Goal: Communication & Community: Answer question/provide support

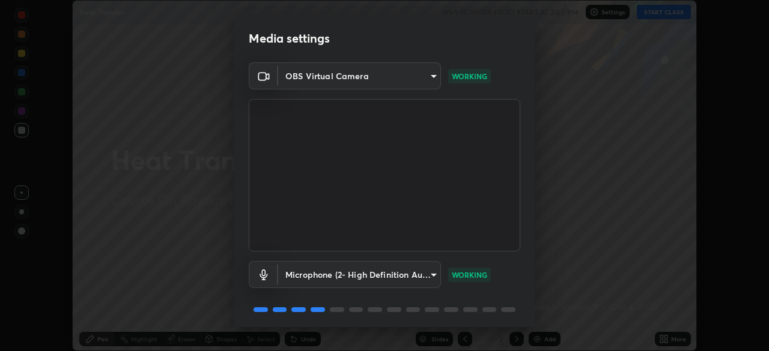
scroll to position [43, 0]
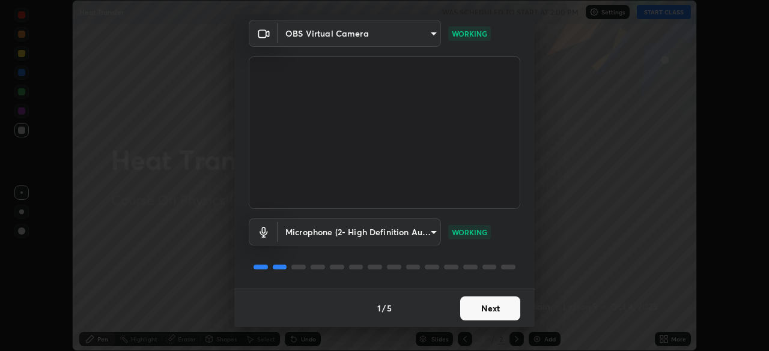
click at [491, 303] on button "Next" at bounding box center [490, 309] width 60 height 24
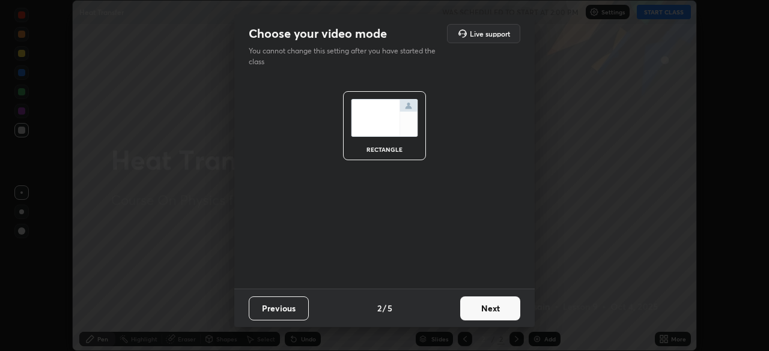
scroll to position [0, 0]
click at [491, 304] on button "Next" at bounding box center [490, 309] width 60 height 24
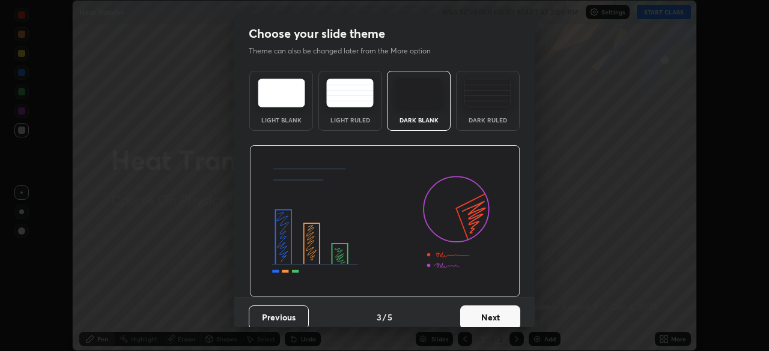
click at [499, 318] on button "Next" at bounding box center [490, 318] width 60 height 24
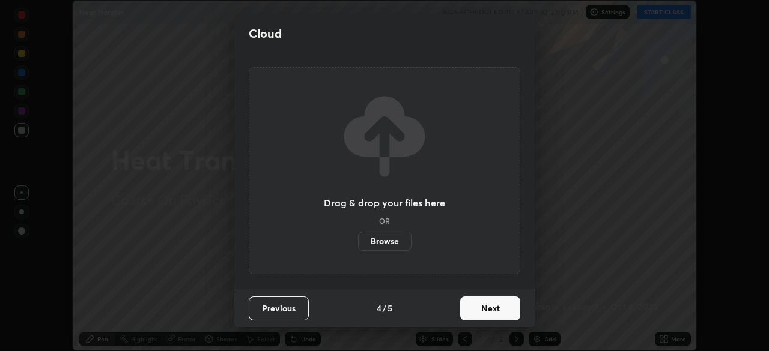
click at [496, 310] on button "Next" at bounding box center [490, 309] width 60 height 24
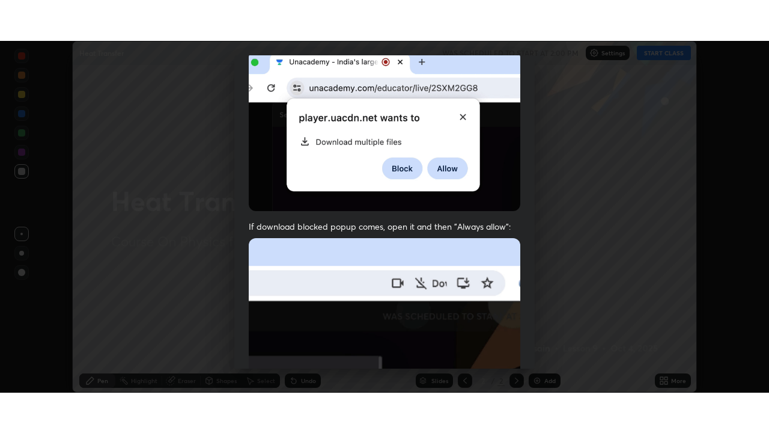
scroll to position [288, 0]
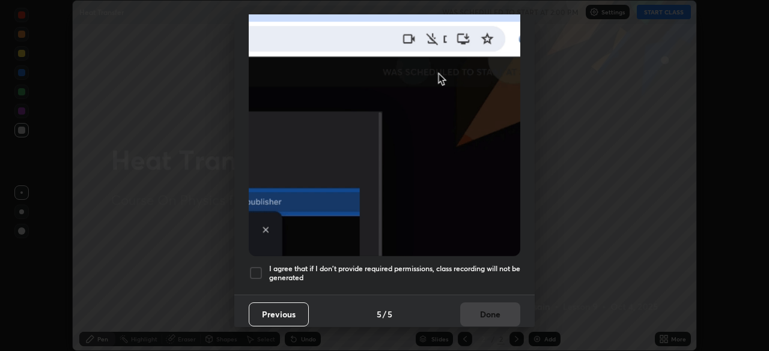
click at [262, 267] on div at bounding box center [256, 273] width 14 height 14
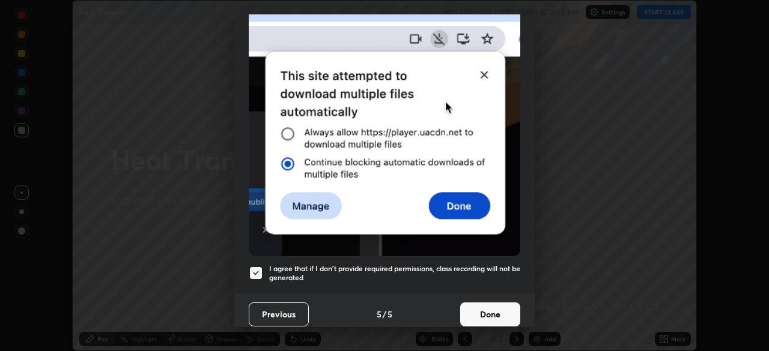
click at [489, 304] on button "Done" at bounding box center [490, 315] width 60 height 24
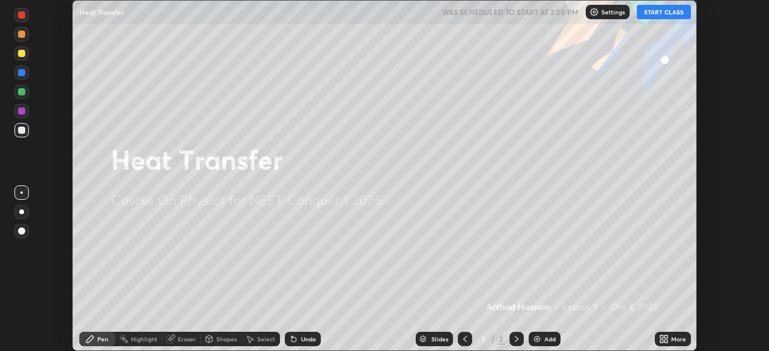
click at [668, 338] on icon at bounding box center [664, 340] width 10 height 10
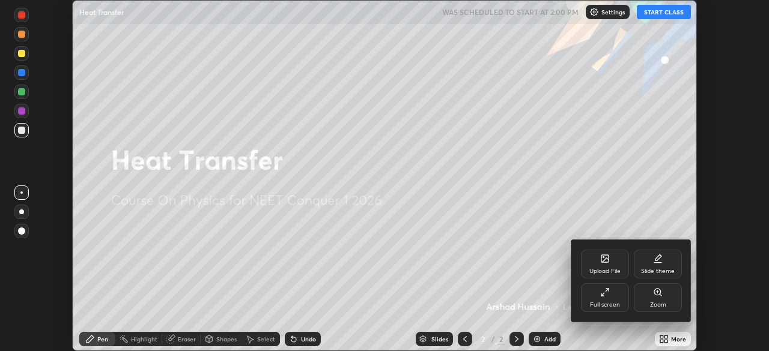
click at [605, 295] on icon at bounding box center [605, 293] width 10 height 10
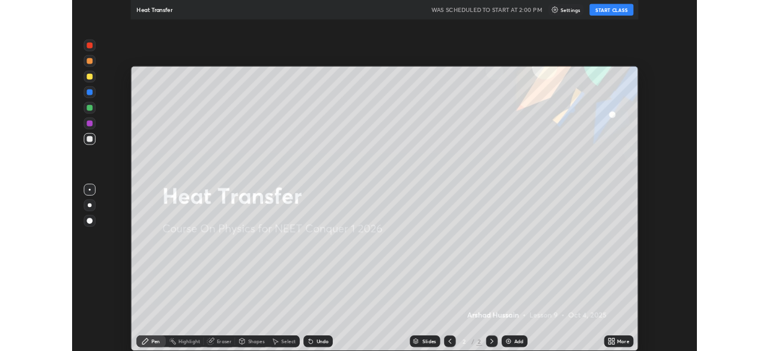
scroll to position [433, 769]
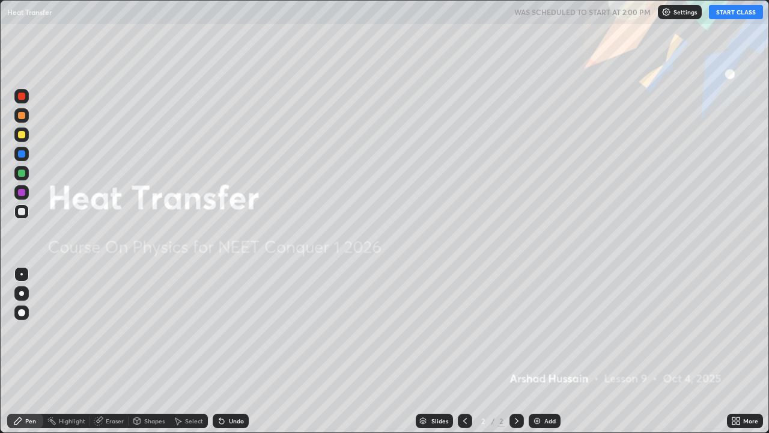
click at [728, 16] on button "START CLASS" at bounding box center [736, 12] width 54 height 14
click at [541, 351] on div "Add" at bounding box center [545, 420] width 32 height 14
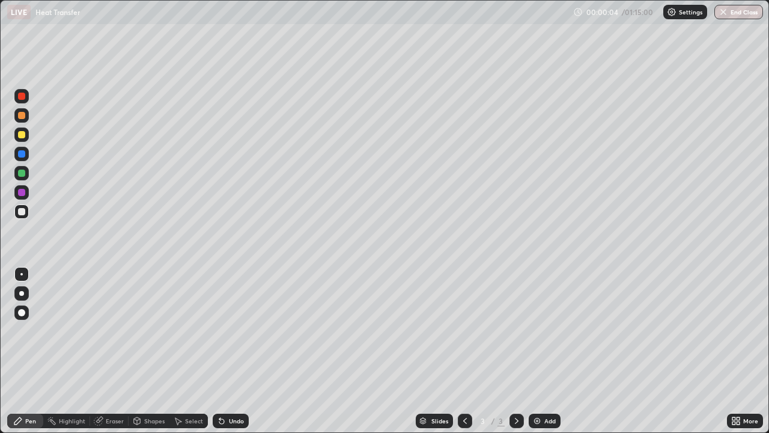
click at [19, 135] on div at bounding box center [21, 134] width 7 height 7
click at [22, 176] on div at bounding box center [21, 172] width 7 height 7
click at [219, 351] on icon at bounding box center [219, 418] width 1 height 1
click at [220, 351] on icon at bounding box center [221, 421] width 5 height 5
click at [221, 351] on icon at bounding box center [221, 421] width 5 height 5
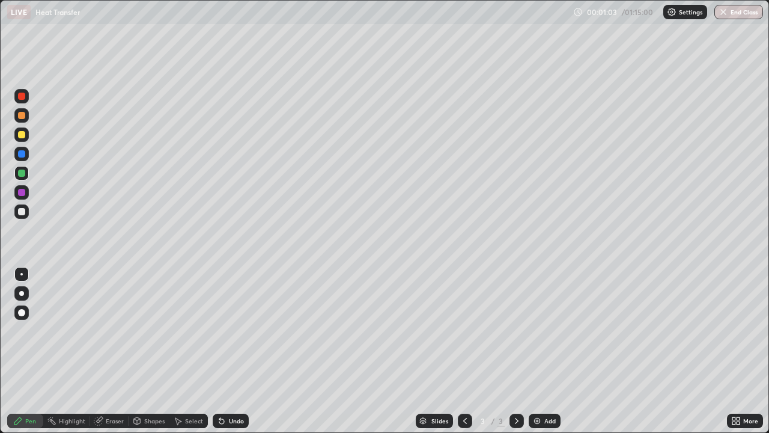
click at [222, 351] on icon at bounding box center [221, 421] width 5 height 5
click at [224, 351] on icon at bounding box center [222, 421] width 10 height 10
click at [24, 131] on div at bounding box center [21, 134] width 7 height 7
click at [23, 135] on div at bounding box center [21, 134] width 7 height 7
click at [31, 351] on div "Pen" at bounding box center [30, 421] width 11 height 6
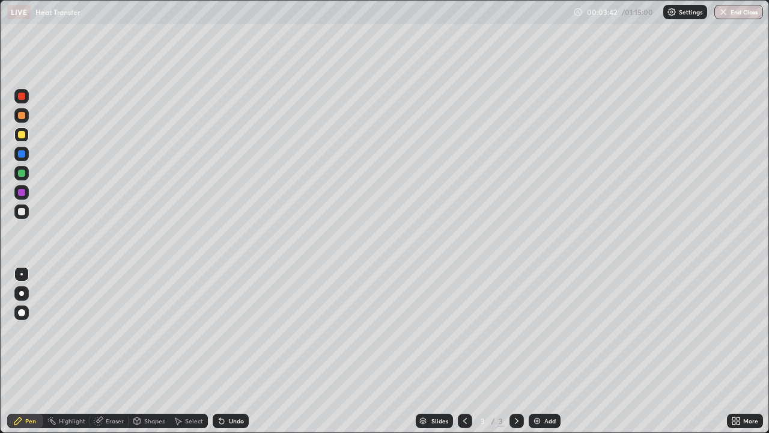
click at [22, 192] on div at bounding box center [21, 192] width 7 height 7
click at [23, 172] on div at bounding box center [21, 172] width 7 height 7
click at [226, 351] on div "Undo" at bounding box center [231, 420] width 36 height 14
click at [229, 351] on div "Undo" at bounding box center [236, 421] width 15 height 6
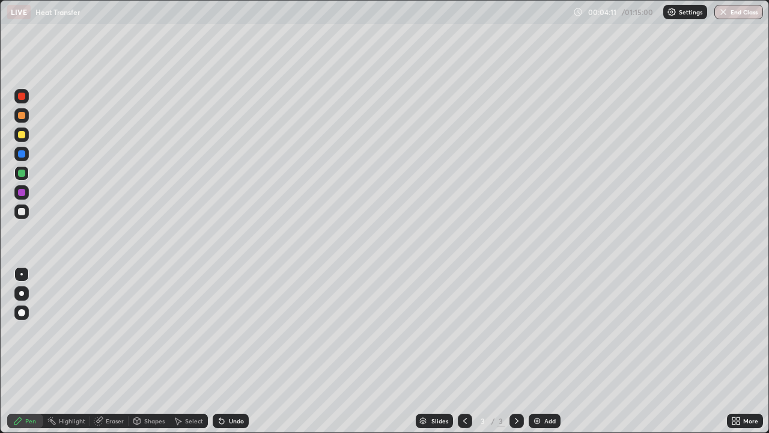
click at [232, 351] on div "Undo" at bounding box center [236, 421] width 15 height 6
click at [234, 351] on div "Undo" at bounding box center [236, 421] width 15 height 6
click at [25, 174] on div at bounding box center [21, 172] width 7 height 7
click at [20, 135] on div at bounding box center [21, 134] width 7 height 7
click at [234, 351] on div "Undo" at bounding box center [236, 421] width 15 height 6
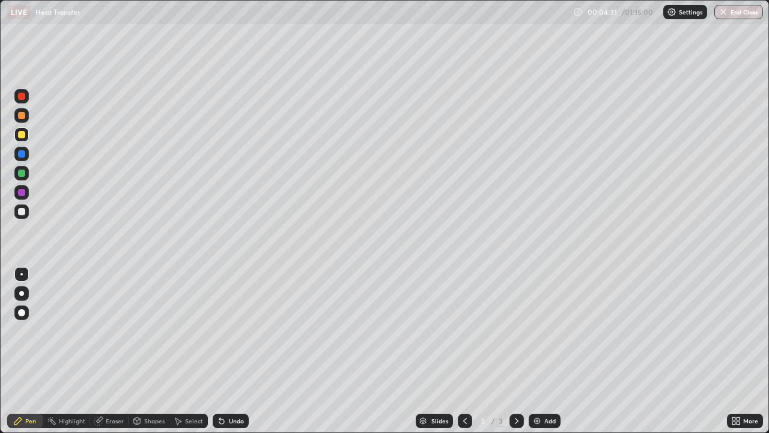
click at [233, 351] on div "Undo" at bounding box center [236, 421] width 15 height 6
click at [230, 351] on div "Undo" at bounding box center [236, 421] width 15 height 6
click at [540, 351] on img at bounding box center [537, 421] width 10 height 10
click at [19, 174] on div at bounding box center [21, 172] width 7 height 7
click at [464, 351] on icon at bounding box center [465, 421] width 10 height 10
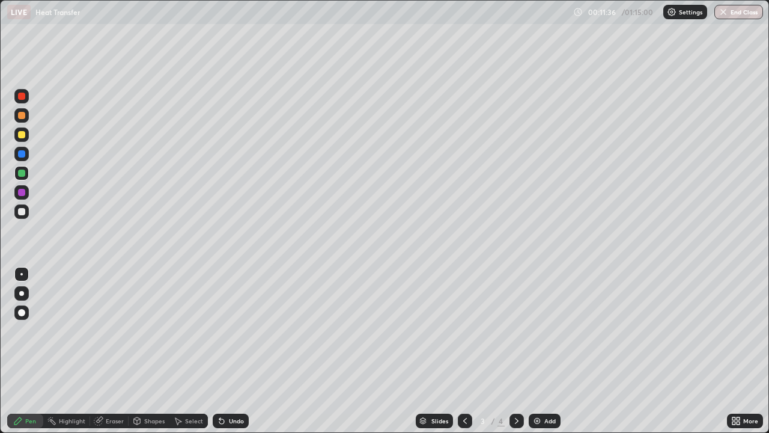
click at [464, 351] on icon at bounding box center [465, 421] width 10 height 10
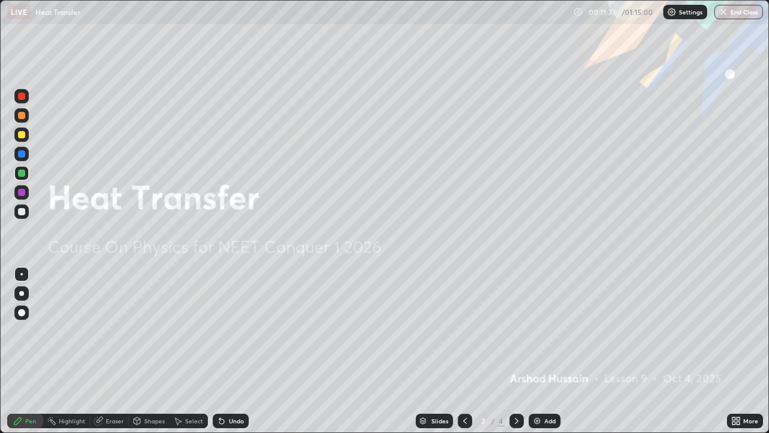
click at [515, 351] on icon at bounding box center [517, 421] width 10 height 10
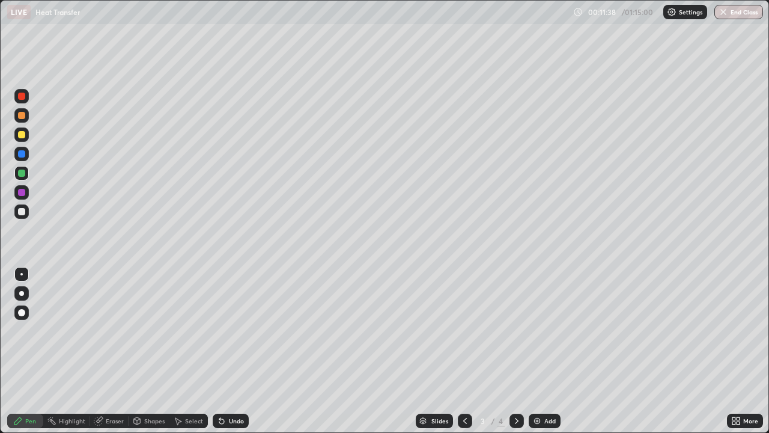
click at [516, 351] on icon at bounding box center [517, 421] width 10 height 10
click at [113, 351] on div "Eraser" at bounding box center [115, 421] width 18 height 6
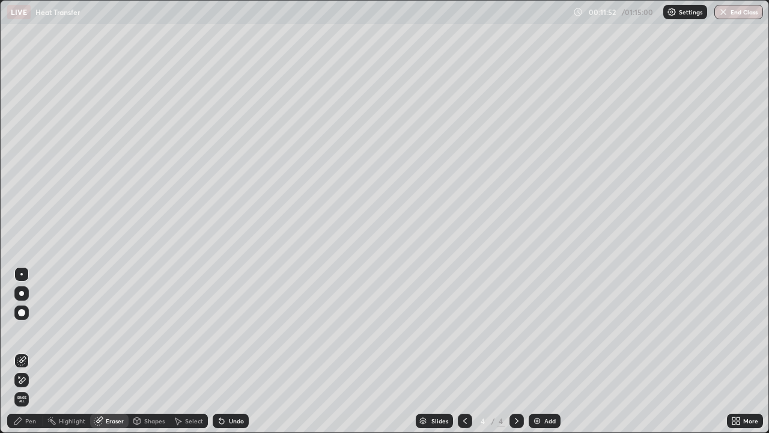
click at [28, 351] on div "Pen" at bounding box center [30, 421] width 11 height 6
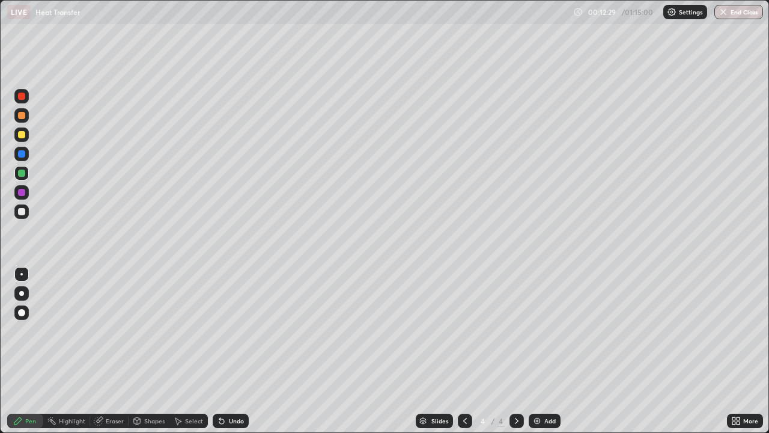
click at [117, 351] on div "Eraser" at bounding box center [115, 421] width 18 height 6
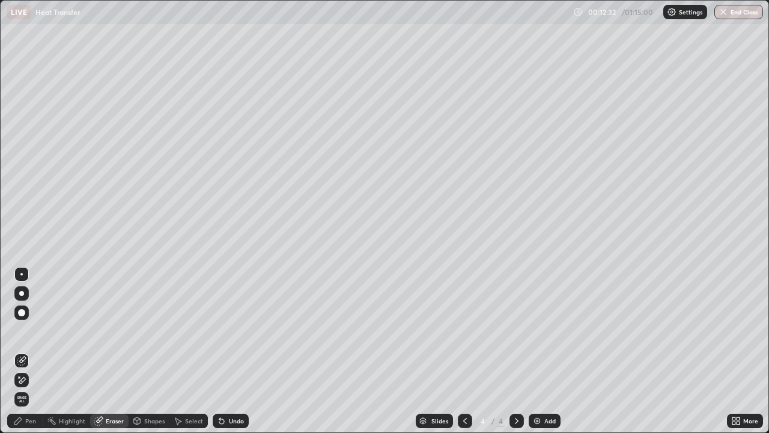
click at [36, 351] on div "Pen" at bounding box center [25, 420] width 36 height 14
click at [33, 351] on div "Pen" at bounding box center [30, 421] width 11 height 6
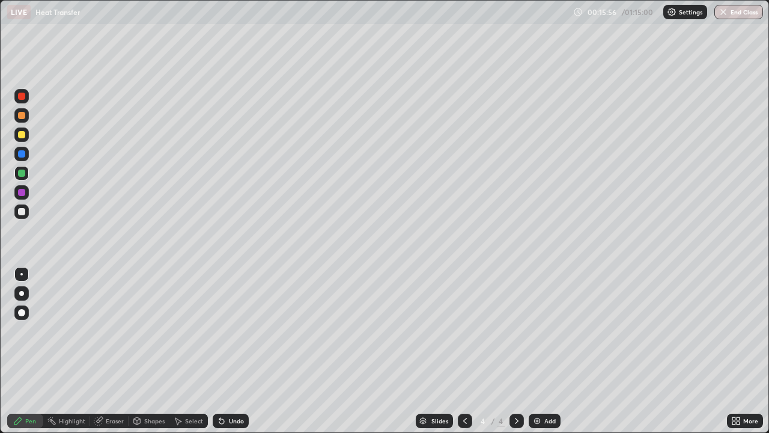
click at [536, 351] on img at bounding box center [537, 421] width 10 height 10
click at [219, 351] on icon at bounding box center [221, 421] width 5 height 5
click at [222, 351] on icon at bounding box center [221, 421] width 5 height 5
click at [109, 351] on div "Eraser" at bounding box center [115, 421] width 18 height 6
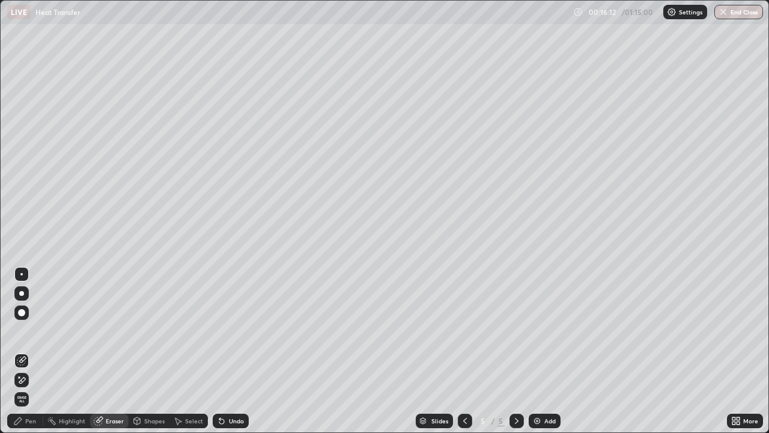
click at [31, 351] on div "Pen" at bounding box center [30, 421] width 11 height 6
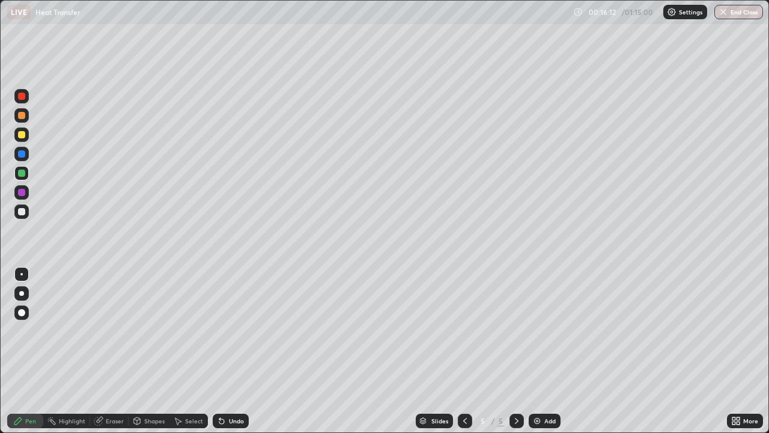
click at [29, 351] on div "Pen" at bounding box center [30, 421] width 11 height 6
click at [20, 135] on div at bounding box center [21, 134] width 7 height 7
click at [22, 193] on div at bounding box center [21, 192] width 7 height 7
click at [544, 351] on div "Add" at bounding box center [545, 420] width 32 height 14
click at [463, 351] on icon at bounding box center [465, 421] width 10 height 10
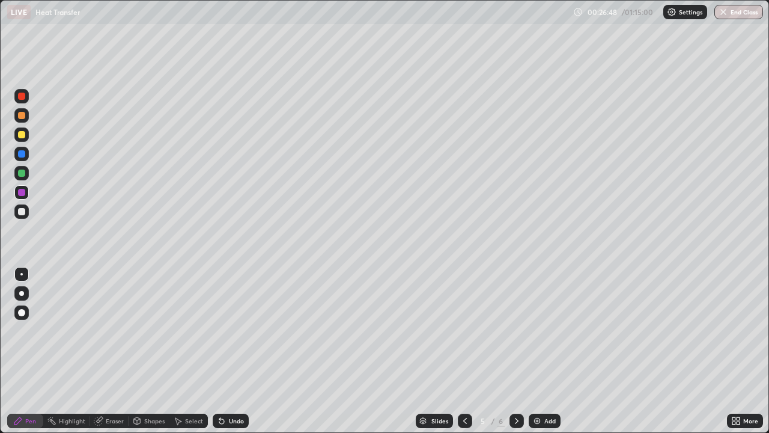
click at [541, 351] on div "Add" at bounding box center [545, 420] width 32 height 14
click at [462, 351] on icon at bounding box center [465, 421] width 10 height 10
click at [515, 351] on icon at bounding box center [517, 421] width 10 height 10
click at [22, 134] on div at bounding box center [21, 134] width 7 height 7
click at [21, 174] on div at bounding box center [21, 172] width 7 height 7
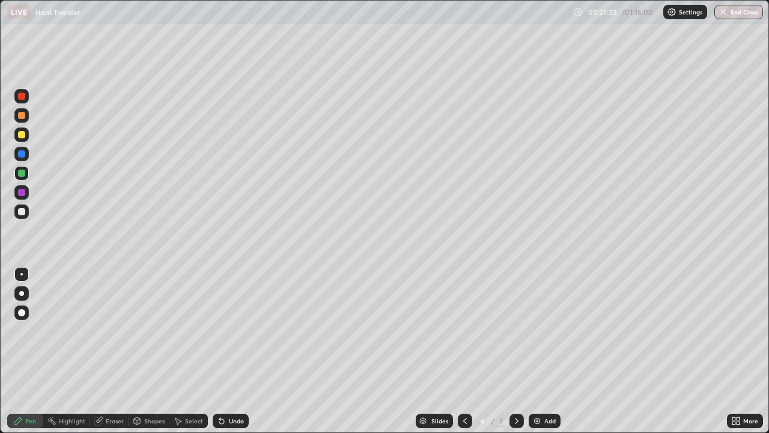
click at [23, 192] on div at bounding box center [21, 192] width 7 height 7
click at [22, 173] on div at bounding box center [21, 172] width 7 height 7
click at [24, 193] on div at bounding box center [21, 192] width 7 height 7
click at [24, 351] on div "Pen" at bounding box center [25, 420] width 36 height 14
click at [20, 136] on div at bounding box center [21, 134] width 7 height 7
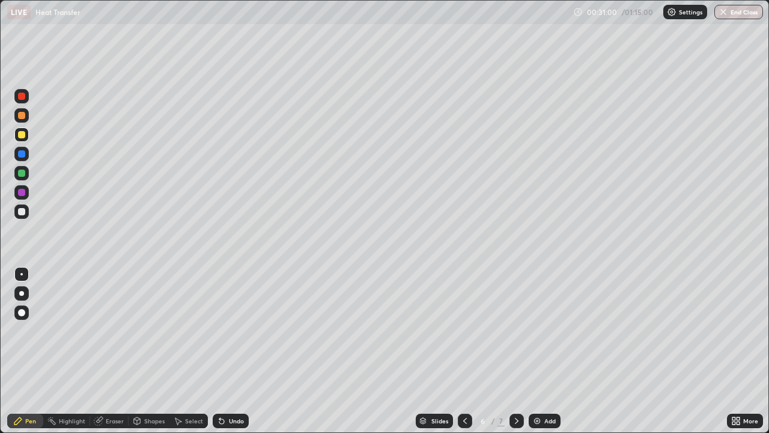
click at [21, 96] on div at bounding box center [21, 96] width 7 height 7
click at [24, 155] on div at bounding box center [21, 153] width 7 height 7
click at [22, 117] on div at bounding box center [21, 115] width 7 height 7
click at [234, 351] on div "Undo" at bounding box center [236, 421] width 15 height 6
click at [538, 351] on img at bounding box center [537, 421] width 10 height 10
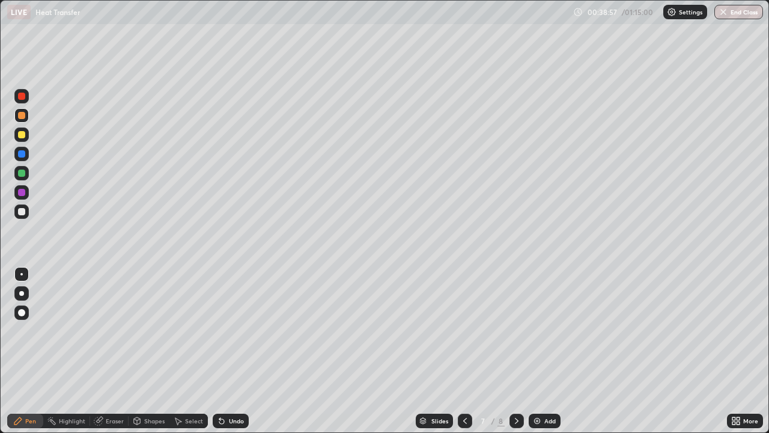
click at [22, 132] on div at bounding box center [21, 134] width 7 height 7
click at [22, 172] on div at bounding box center [21, 172] width 7 height 7
click at [223, 351] on icon at bounding box center [222, 421] width 10 height 10
click at [219, 351] on icon at bounding box center [219, 418] width 1 height 1
click at [229, 351] on div "Undo" at bounding box center [236, 421] width 15 height 6
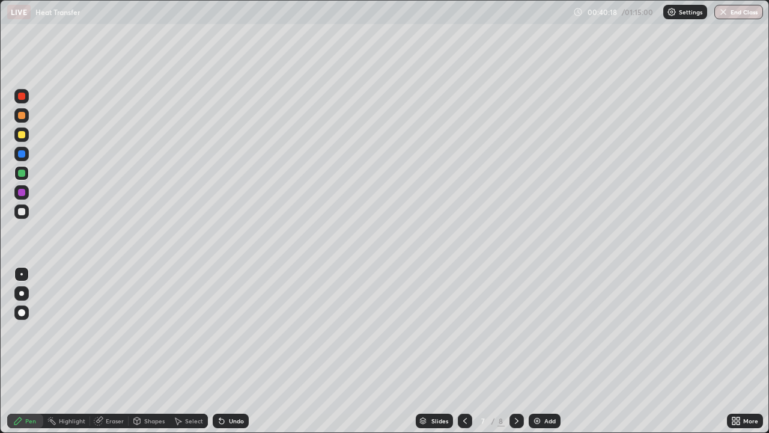
click at [112, 351] on div "Eraser" at bounding box center [115, 421] width 18 height 6
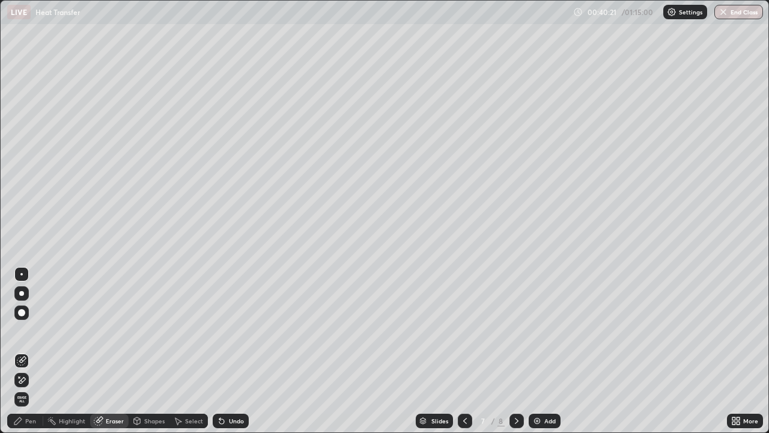
click at [31, 351] on div "Pen" at bounding box center [30, 421] width 11 height 6
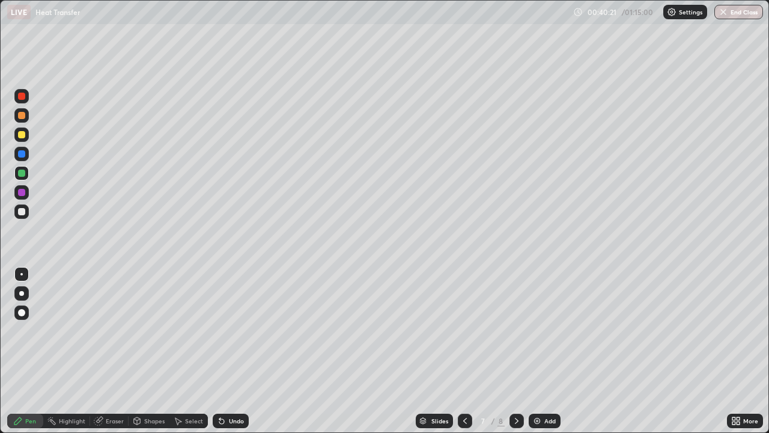
click at [30, 351] on div "Pen" at bounding box center [30, 421] width 11 height 6
click at [219, 351] on icon at bounding box center [222, 421] width 10 height 10
click at [22, 135] on div at bounding box center [21, 134] width 7 height 7
click at [219, 351] on icon at bounding box center [221, 421] width 5 height 5
click at [100, 351] on icon at bounding box center [98, 421] width 8 height 8
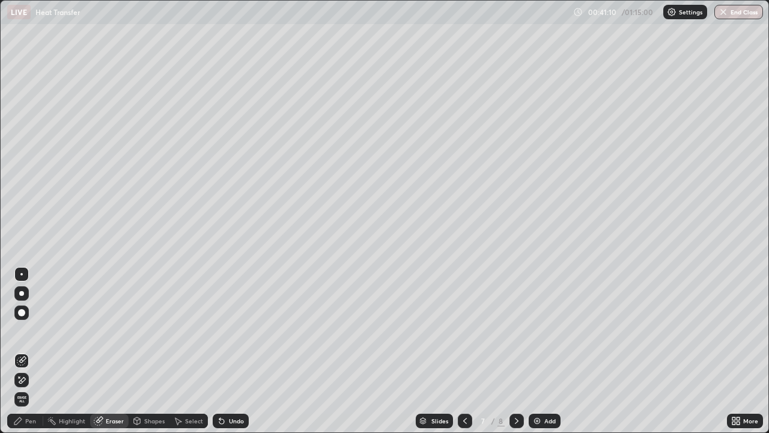
click at [71, 351] on div "Highlight" at bounding box center [72, 421] width 26 height 6
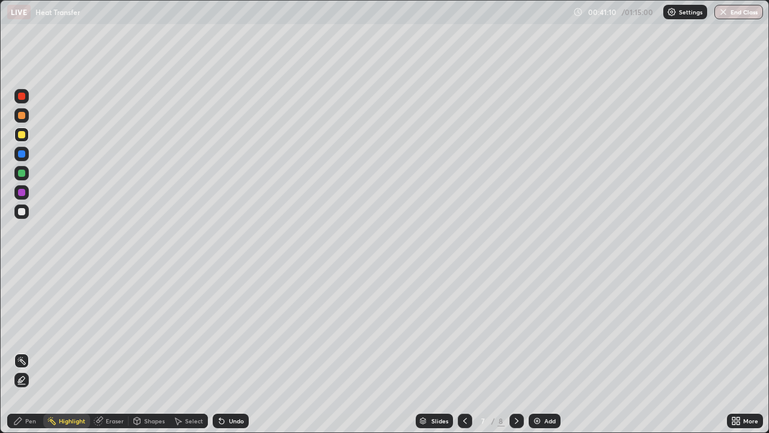
click at [106, 351] on div "Eraser" at bounding box center [115, 421] width 18 height 6
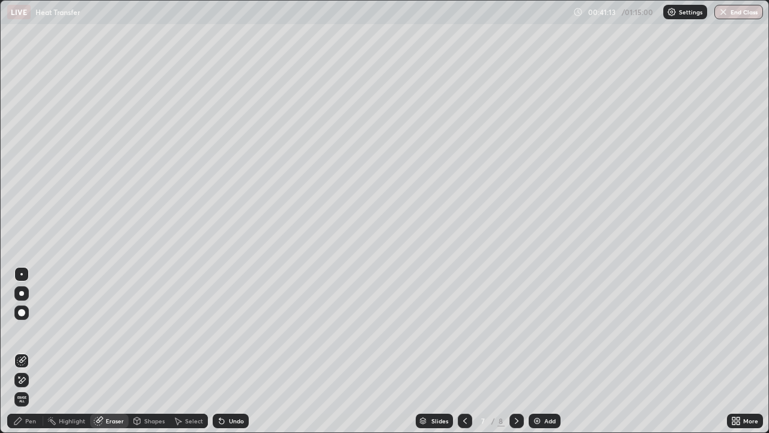
click at [26, 351] on div "Pen" at bounding box center [30, 421] width 11 height 6
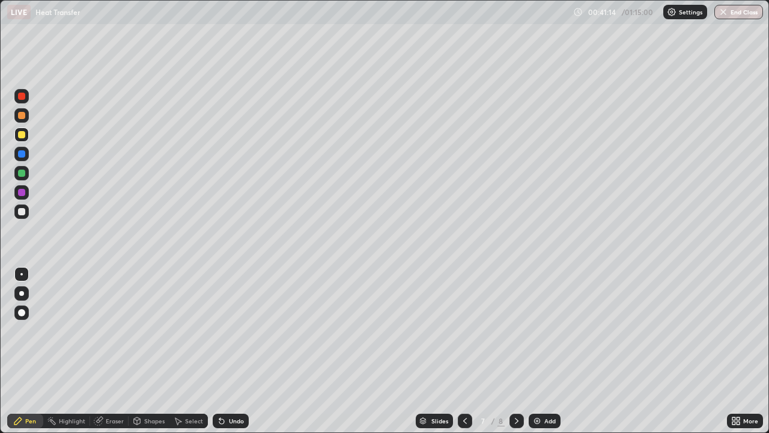
click at [26, 351] on div "Pen" at bounding box center [30, 421] width 11 height 6
click at [22, 171] on div at bounding box center [21, 172] width 7 height 7
click at [21, 153] on div at bounding box center [21, 153] width 7 height 7
click at [24, 115] on div at bounding box center [21, 115] width 7 height 7
click at [539, 351] on img at bounding box center [537, 421] width 10 height 10
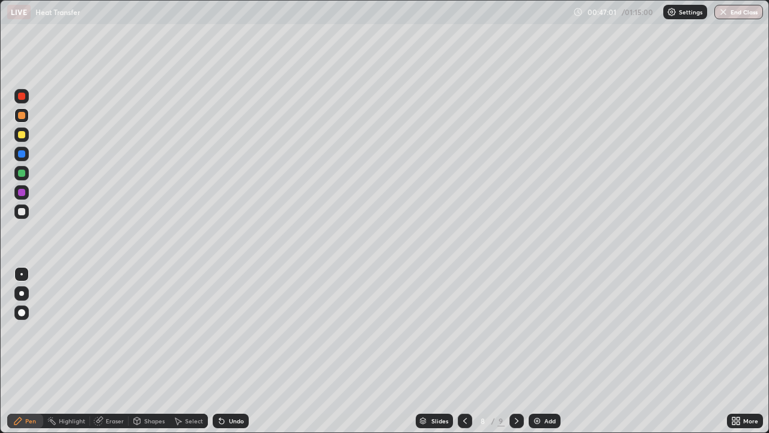
click at [464, 351] on icon at bounding box center [465, 421] width 10 height 10
click at [536, 351] on img at bounding box center [537, 421] width 10 height 10
click at [20, 136] on div at bounding box center [21, 134] width 7 height 7
click at [220, 351] on icon at bounding box center [221, 421] width 5 height 5
click at [24, 117] on div at bounding box center [21, 115] width 7 height 7
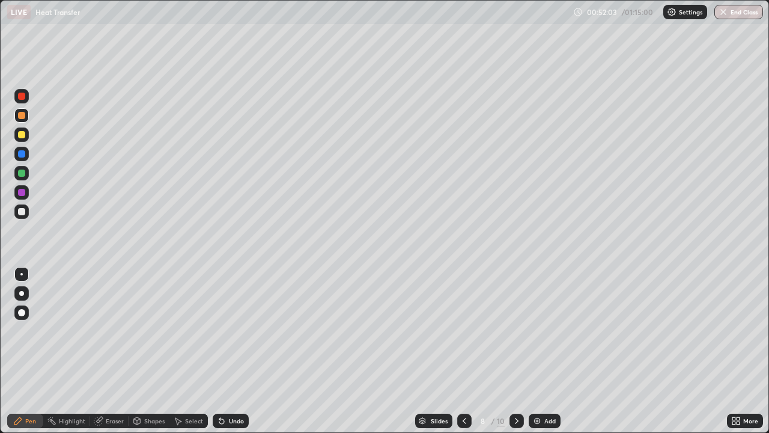
click at [229, 351] on div "Undo" at bounding box center [236, 421] width 15 height 6
click at [514, 351] on icon at bounding box center [517, 421] width 10 height 10
click at [22, 175] on div at bounding box center [21, 172] width 7 height 7
click at [219, 351] on icon at bounding box center [219, 418] width 1 height 1
click at [220, 351] on icon at bounding box center [221, 421] width 5 height 5
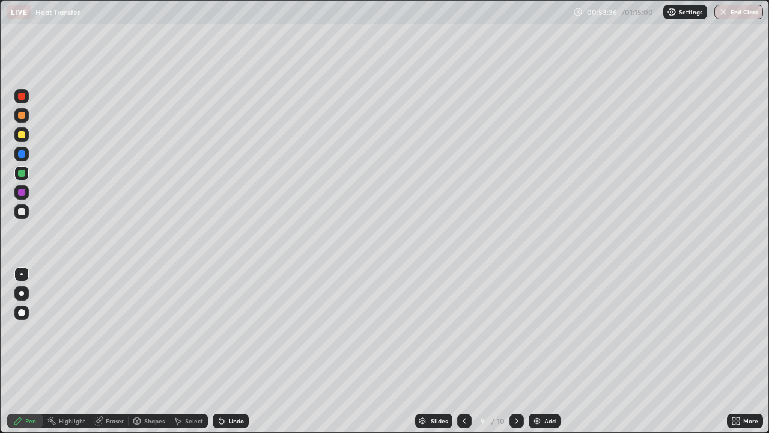
click at [225, 351] on div "Undo" at bounding box center [231, 420] width 36 height 14
click at [231, 351] on div "Undo" at bounding box center [236, 421] width 15 height 6
click at [22, 154] on div at bounding box center [21, 153] width 7 height 7
click at [24, 140] on div at bounding box center [21, 134] width 14 height 14
click at [221, 351] on icon at bounding box center [222, 421] width 10 height 10
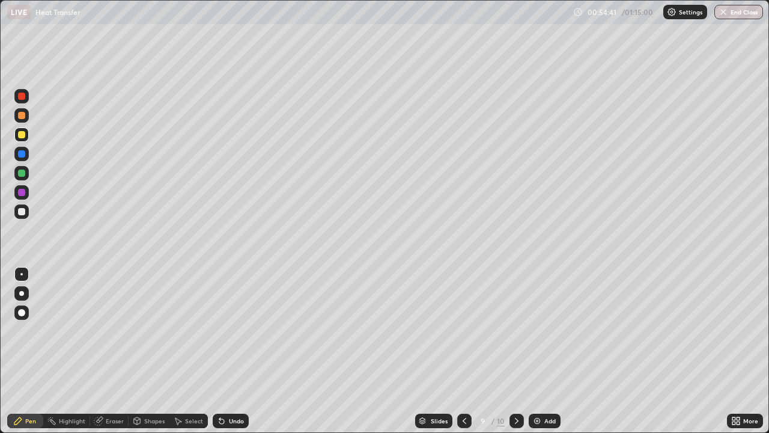
click at [224, 351] on icon at bounding box center [222, 421] width 10 height 10
click at [225, 351] on div "Undo" at bounding box center [231, 420] width 36 height 14
click at [105, 351] on div "Eraser" at bounding box center [109, 420] width 38 height 14
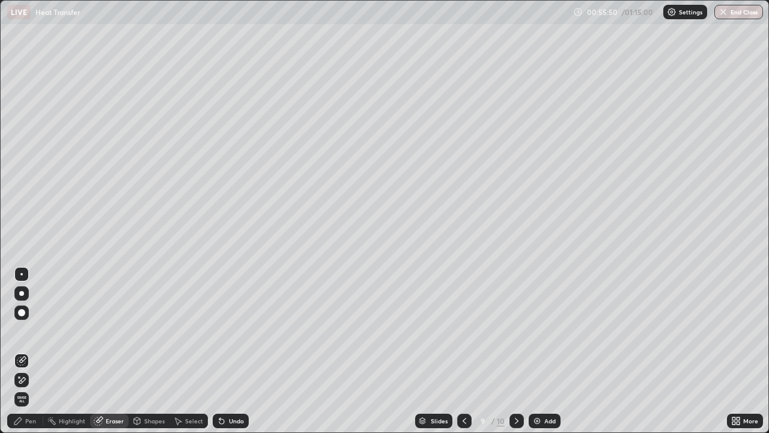
click at [26, 351] on div "Pen" at bounding box center [30, 421] width 11 height 6
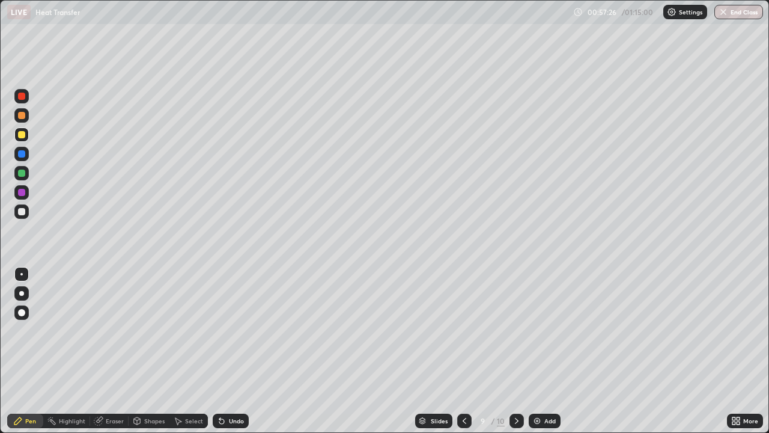
click at [21, 118] on div at bounding box center [21, 115] width 7 height 7
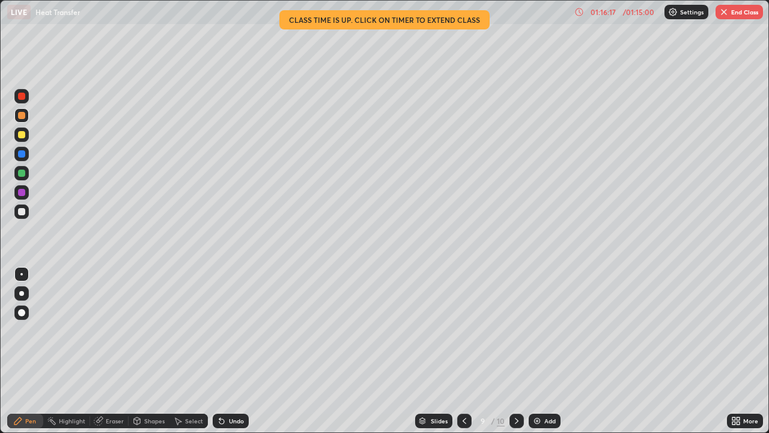
click at [540, 351] on img at bounding box center [537, 421] width 10 height 10
click at [232, 351] on div "Undo" at bounding box center [236, 421] width 15 height 6
click at [105, 351] on div "Eraser" at bounding box center [109, 420] width 38 height 14
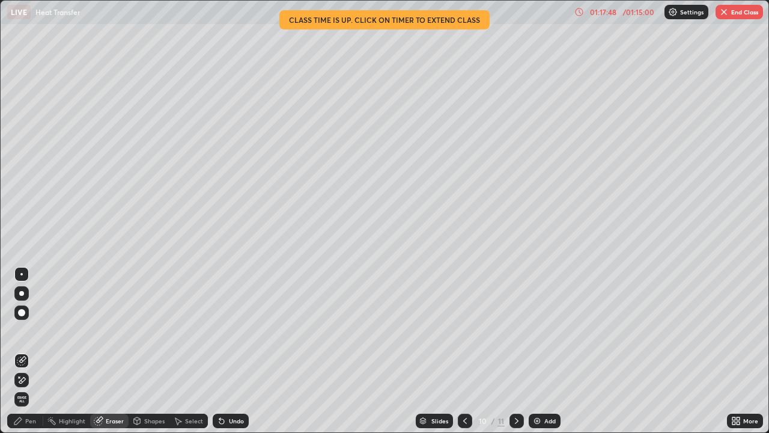
click at [31, 351] on div "Pen" at bounding box center [30, 421] width 11 height 6
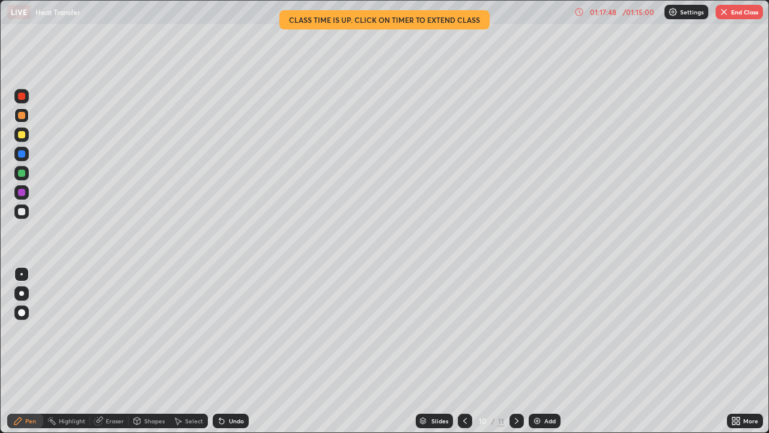
click at [31, 351] on div "Pen" at bounding box center [30, 421] width 11 height 6
click at [109, 351] on div "Eraser" at bounding box center [115, 421] width 18 height 6
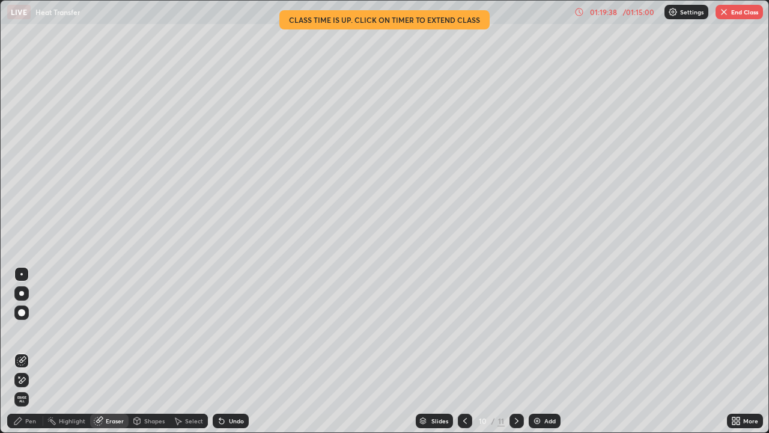
click at [28, 351] on div "Pen" at bounding box center [30, 421] width 11 height 6
click at [30, 351] on div "Pen" at bounding box center [30, 421] width 11 height 6
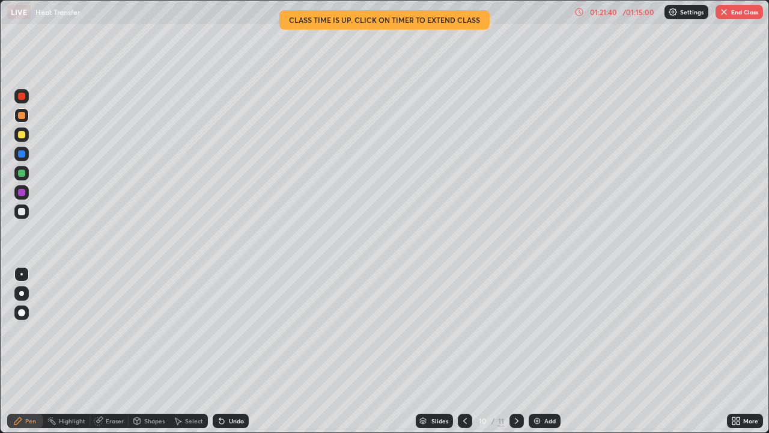
click at [219, 351] on icon at bounding box center [219, 418] width 1 height 1
click at [738, 13] on button "End Class" at bounding box center [739, 12] width 47 height 14
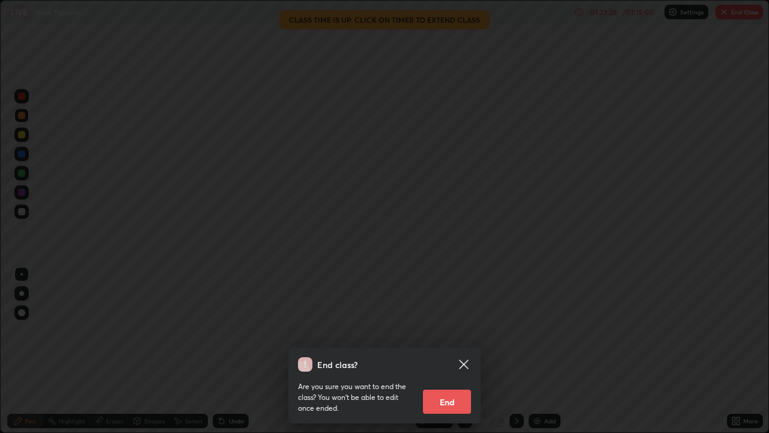
click at [464, 351] on icon at bounding box center [464, 364] width 14 height 14
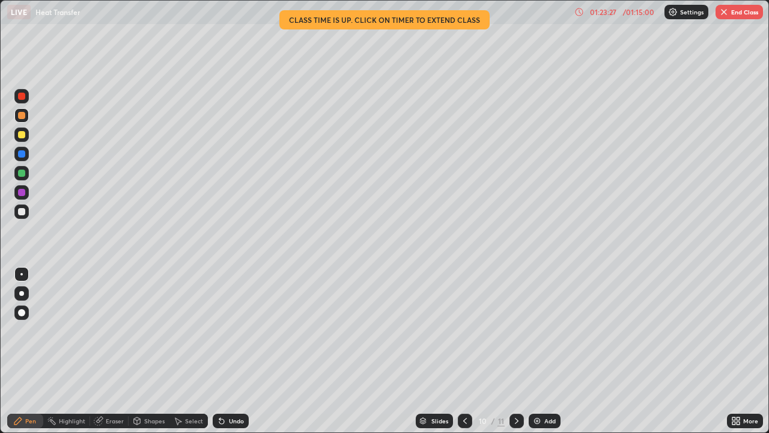
click at [738, 351] on icon at bounding box center [738, 422] width 3 height 3
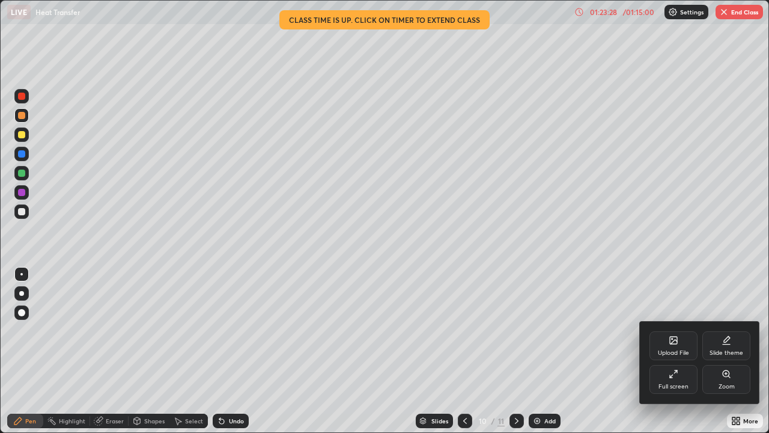
click at [676, 351] on icon at bounding box center [674, 374] width 10 height 10
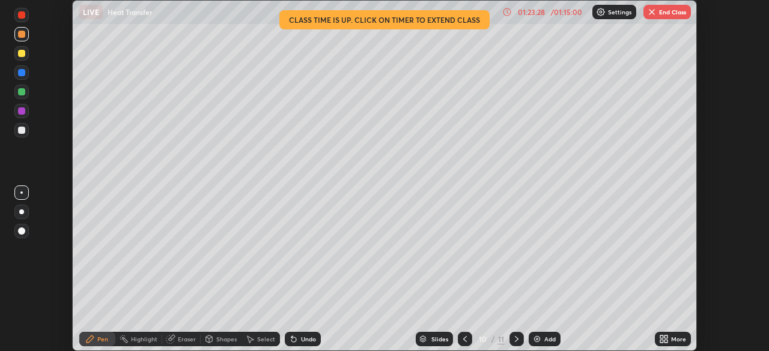
scroll to position [59725, 59307]
click at [668, 11] on button "End Class" at bounding box center [666, 12] width 47 height 14
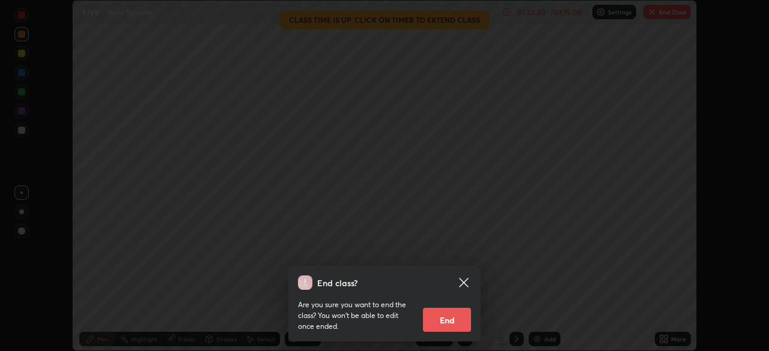
click at [444, 329] on button "End" at bounding box center [447, 320] width 48 height 24
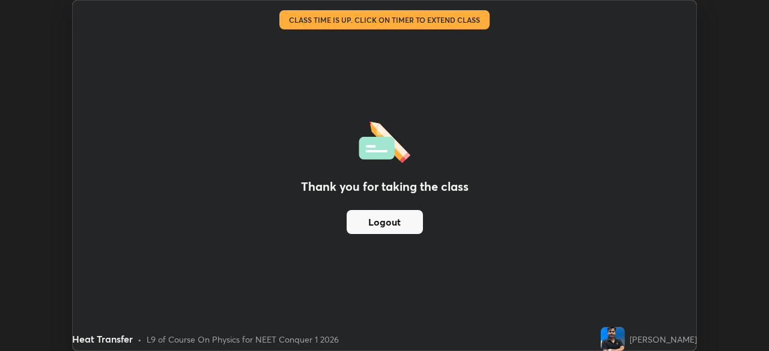
click at [392, 225] on button "Logout" at bounding box center [385, 222] width 76 height 24
click at [388, 226] on button "Logout" at bounding box center [385, 222] width 76 height 24
